Goal: Communication & Community: Connect with others

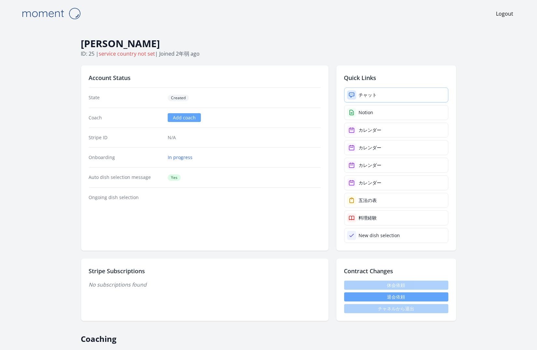
click at [373, 97] on div "チャット" at bounding box center [368, 95] width 18 height 7
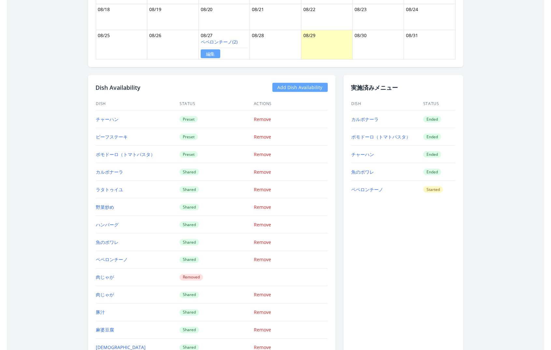
scroll to position [480, 0]
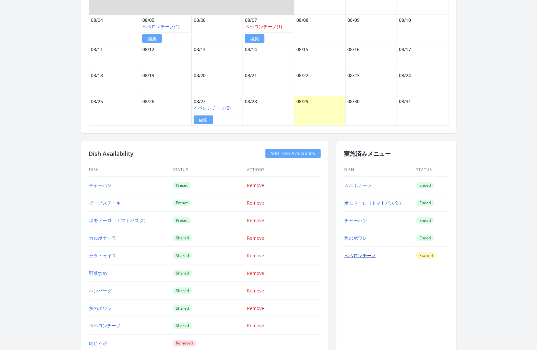
click at [354, 253] on link "ペペロンチーノ" at bounding box center [361, 256] width 32 height 6
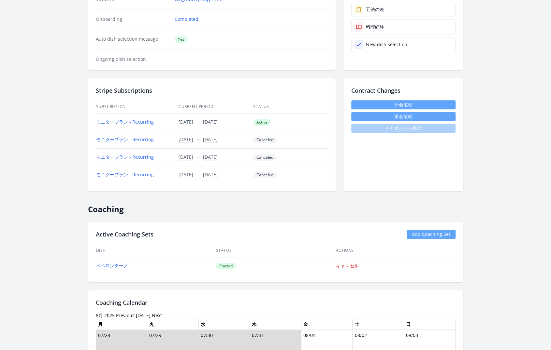
scroll to position [0, 0]
